Goal: Find specific page/section: Find specific page/section

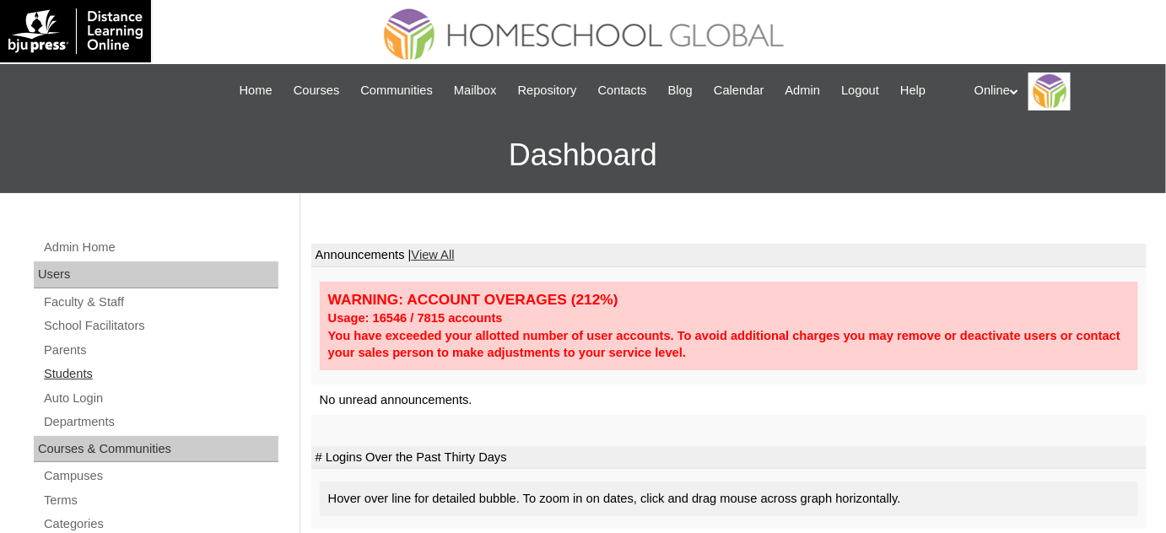
click at [146, 379] on link "Students" at bounding box center [160, 374] width 236 height 21
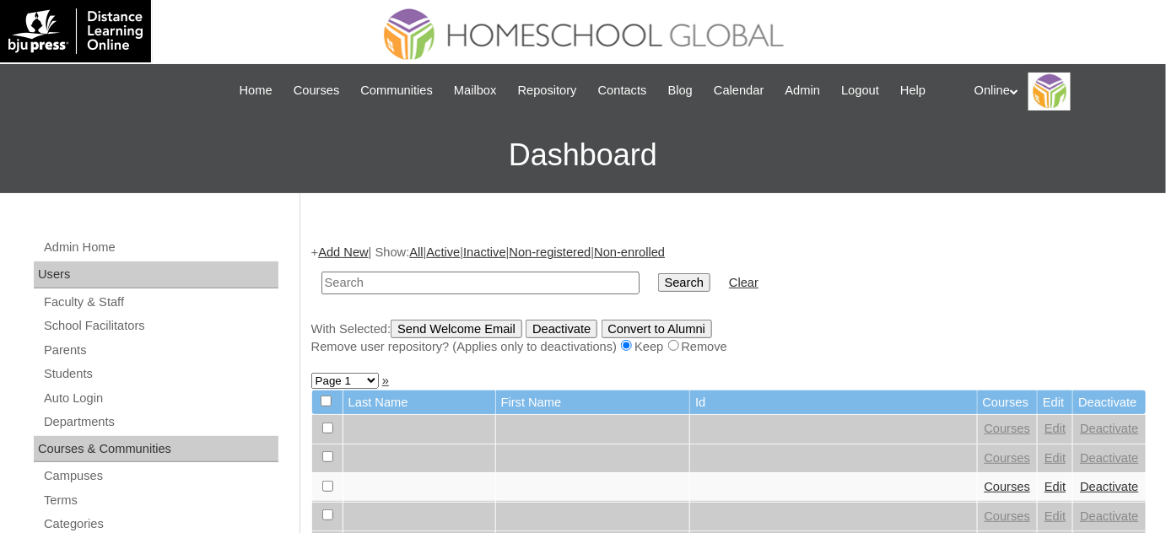
click at [494, 279] on input "text" at bounding box center [480, 283] width 318 height 23
type input "carmelo"
click at [658, 284] on input "Search" at bounding box center [684, 282] width 52 height 19
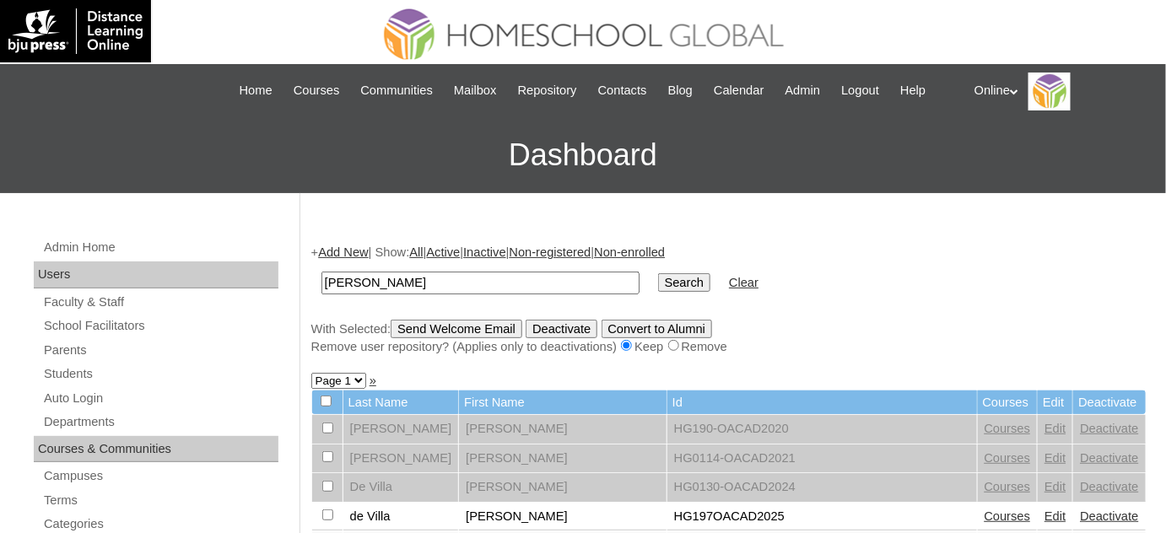
click at [1078, 269] on form "carmelo Search Clear" at bounding box center [728, 283] width 835 height 43
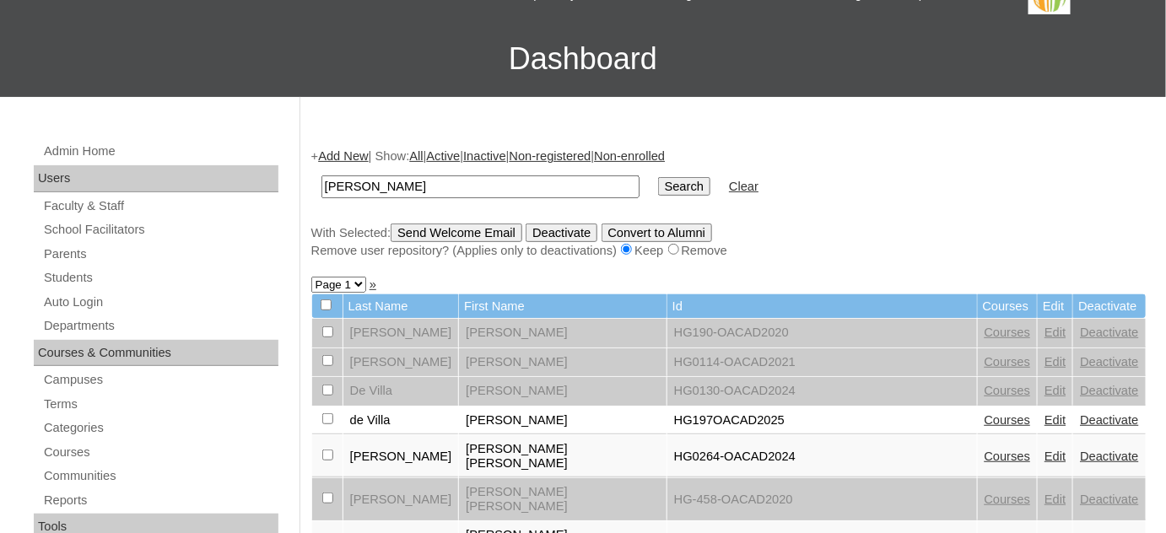
scroll to position [153, 0]
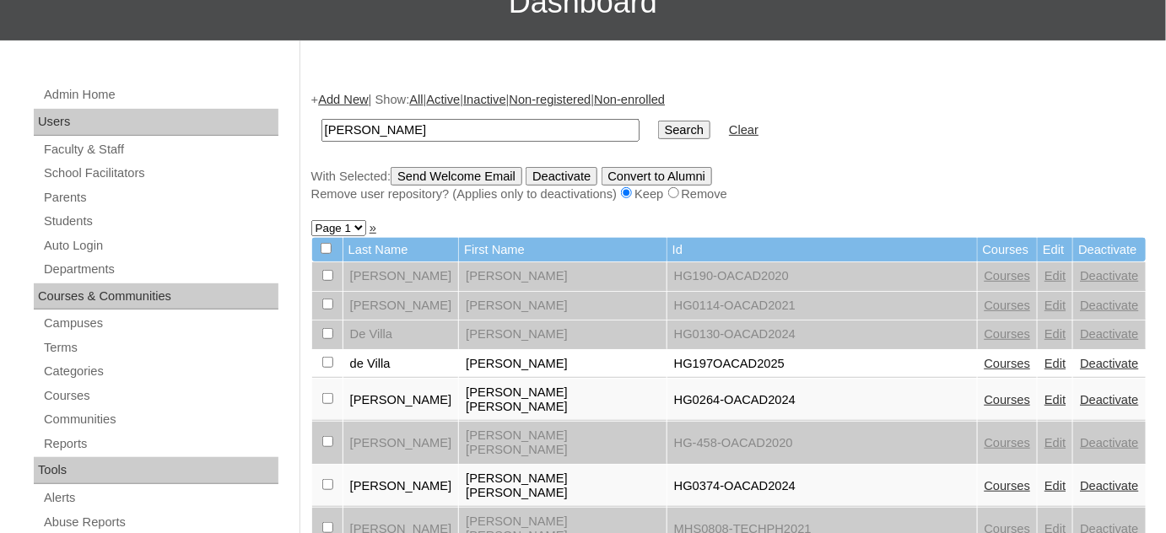
click at [985, 357] on link "Courses" at bounding box center [1008, 364] width 46 height 14
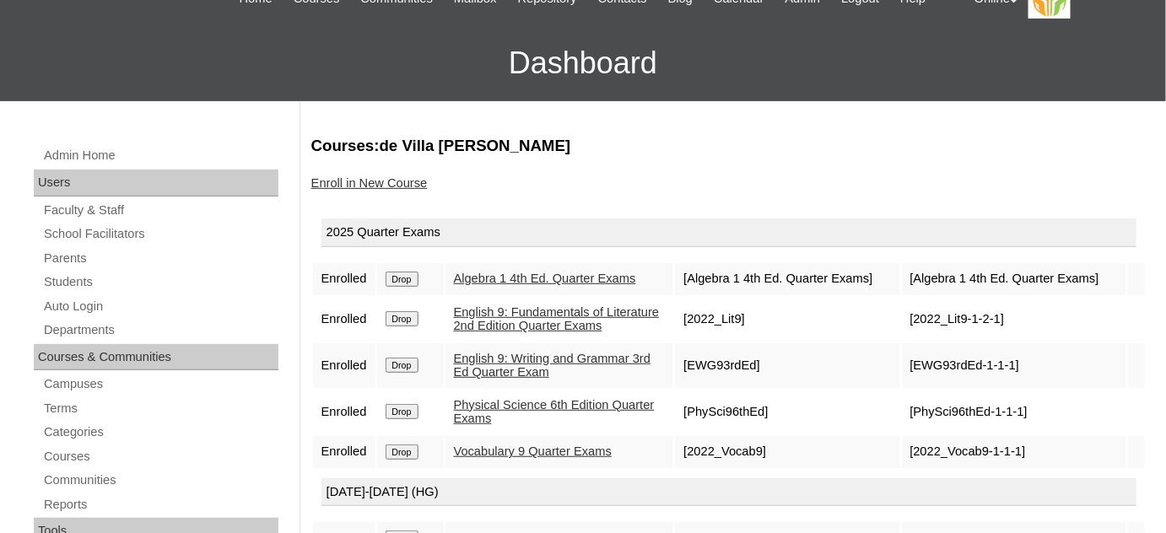
scroll to position [76, 0]
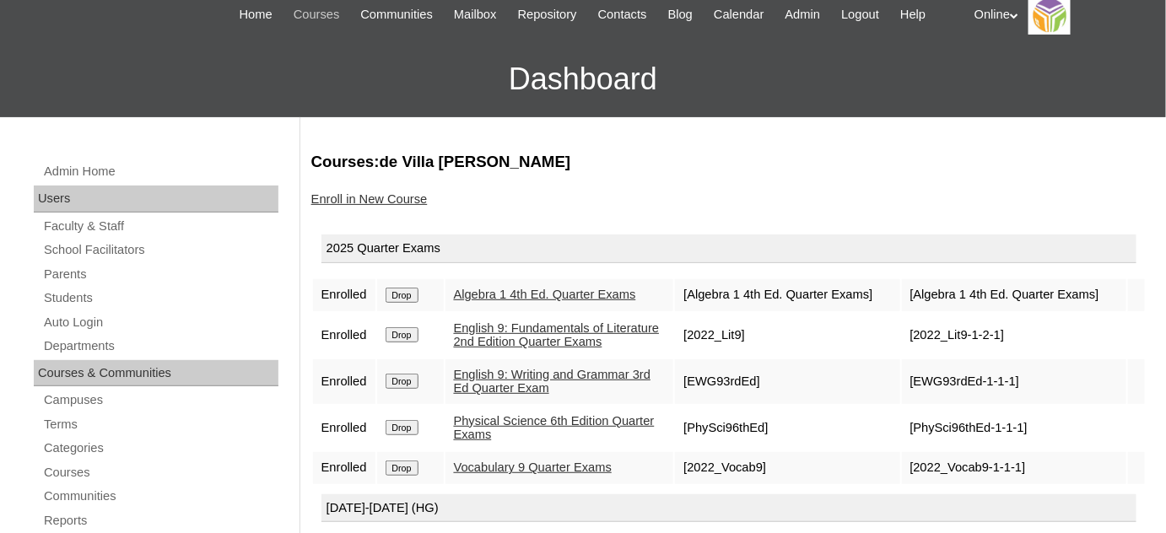
click at [304, 19] on span "Courses" at bounding box center [317, 14] width 46 height 19
